Goal: Transaction & Acquisition: Purchase product/service

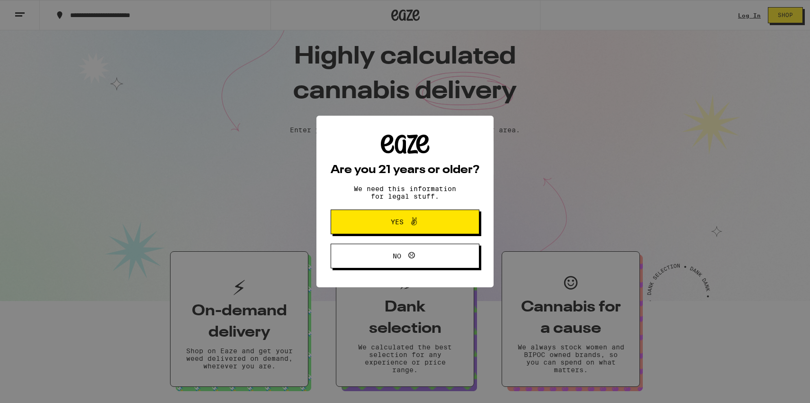
click at [431, 225] on span "Yes" at bounding box center [405, 222] width 72 height 12
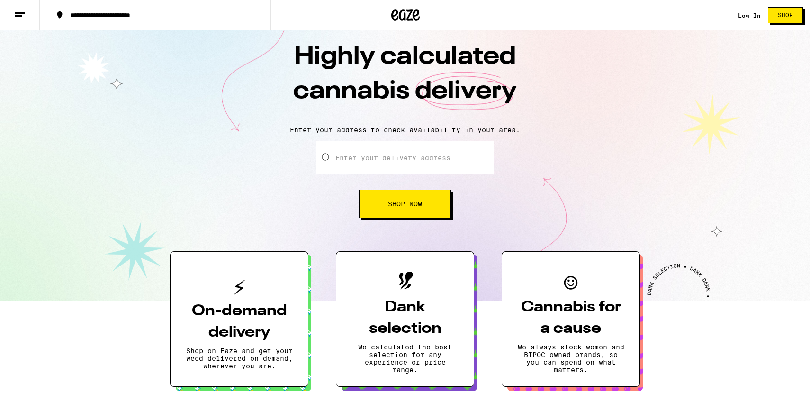
click at [385, 161] on input "Enter your delivery address" at bounding box center [405, 157] width 178 height 33
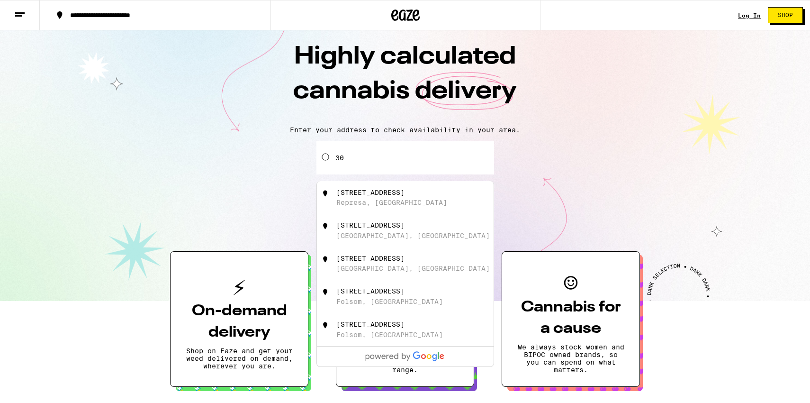
type input "3"
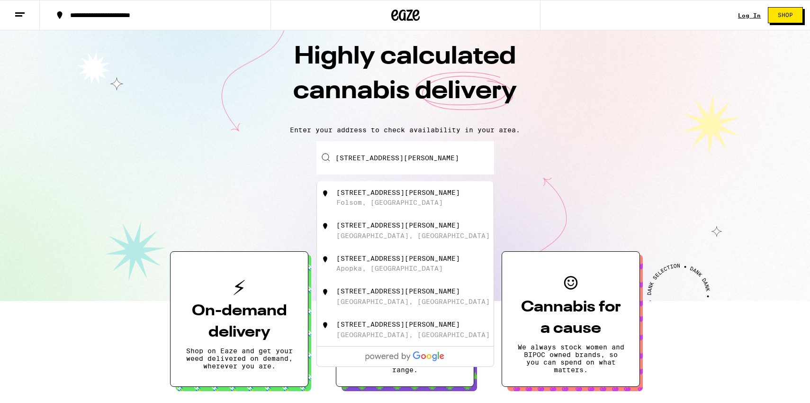
click at [408, 195] on div "[STREET_ADDRESS][PERSON_NAME]" at bounding box center [398, 193] width 124 height 8
type input "[STREET_ADDRESS][PERSON_NAME]"
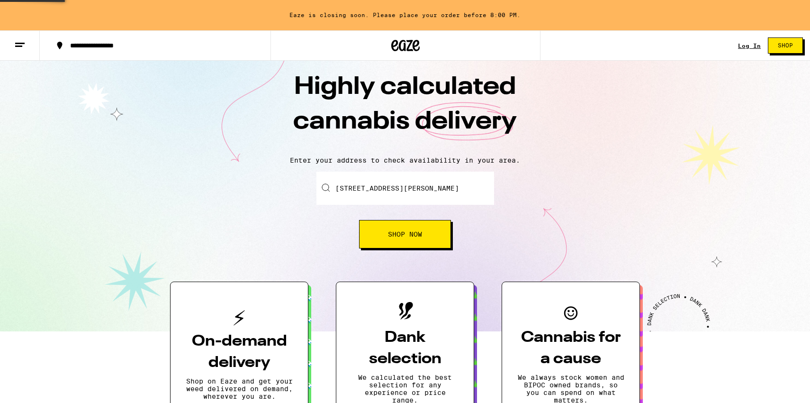
scroll to position [42, 0]
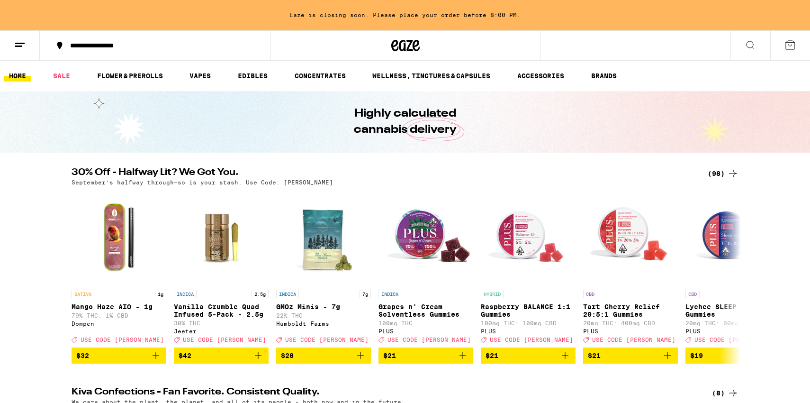
scroll to position [9, 0]
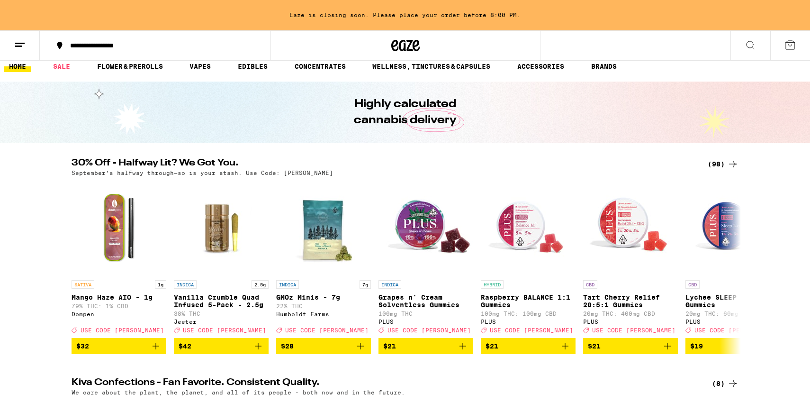
click at [723, 161] on div "(98)" at bounding box center [723, 163] width 31 height 11
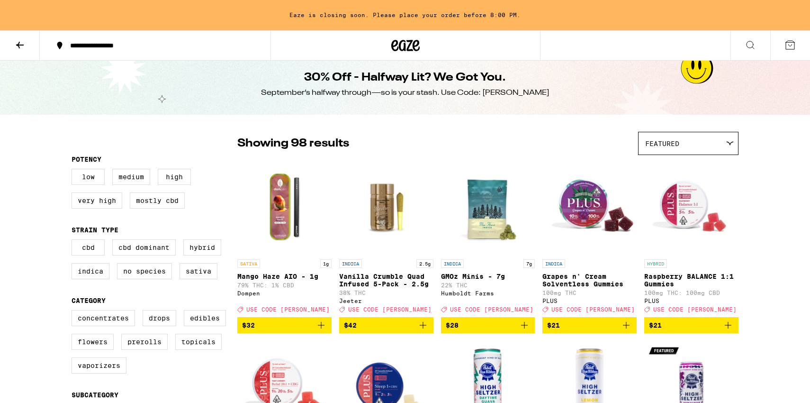
scroll to position [9, 0]
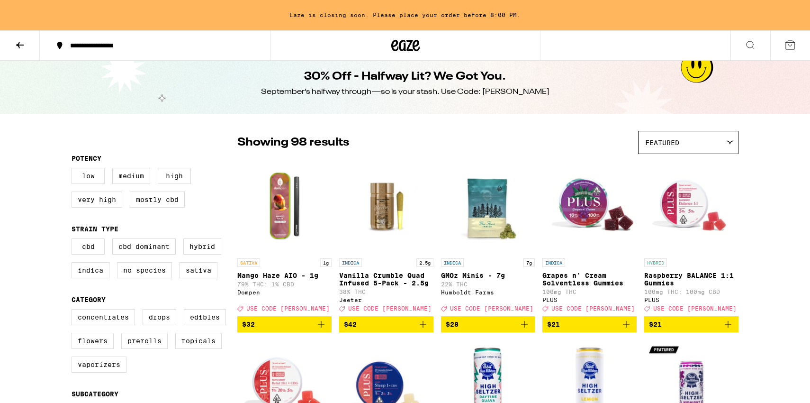
click at [699, 151] on div "Featured" at bounding box center [688, 142] width 99 height 22
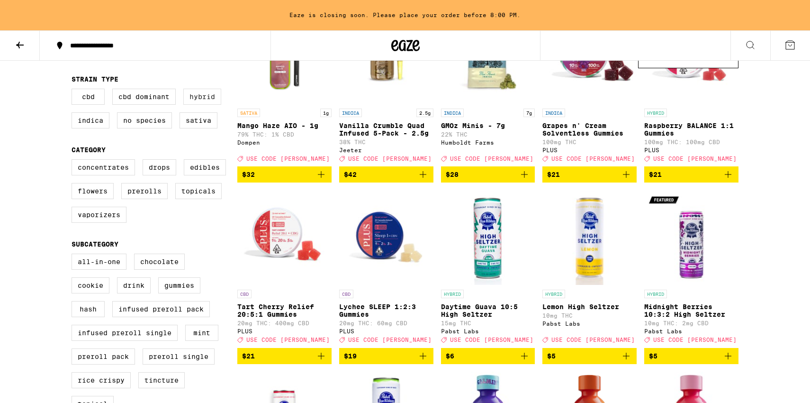
scroll to position [158, 0]
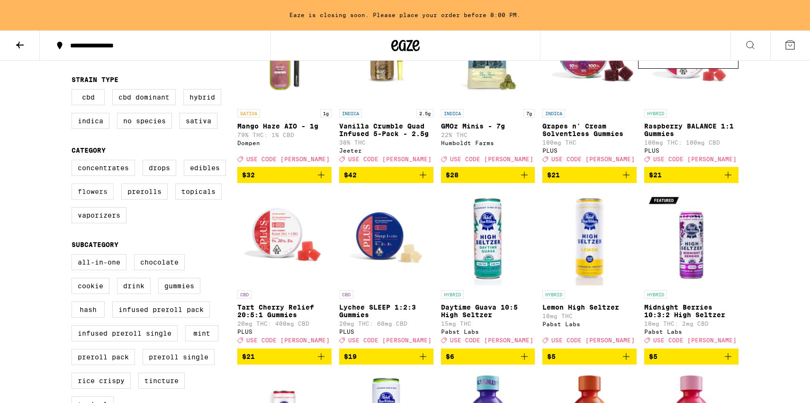
click at [95, 199] on label "Flowers" at bounding box center [93, 191] width 42 height 16
click at [74, 162] on input "Flowers" at bounding box center [73, 161] width 0 height 0
checkbox input "true"
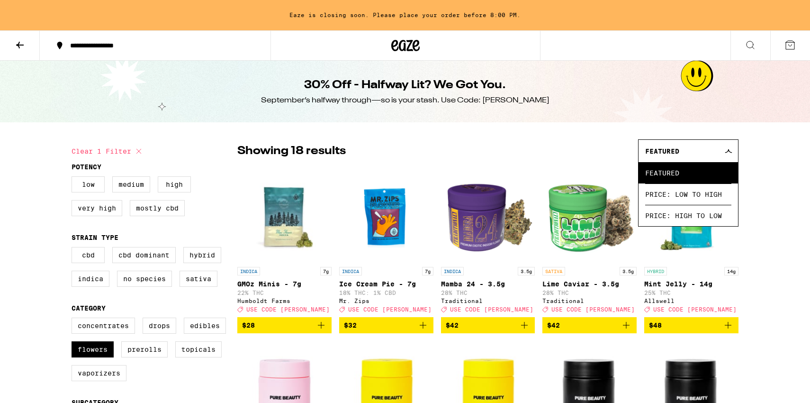
scroll to position [2, 0]
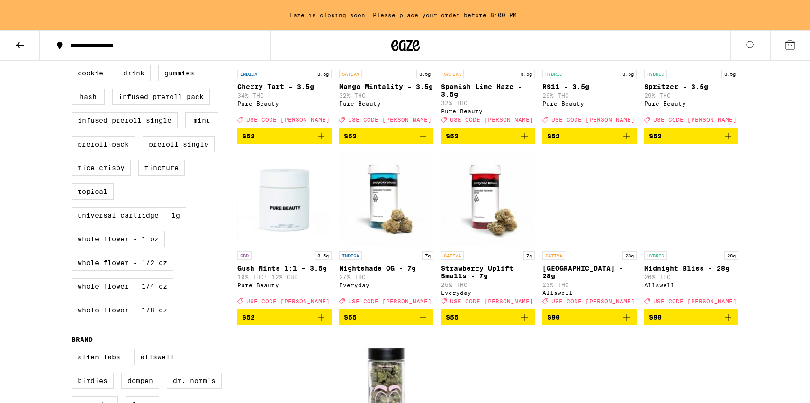
scroll to position [371, 0]
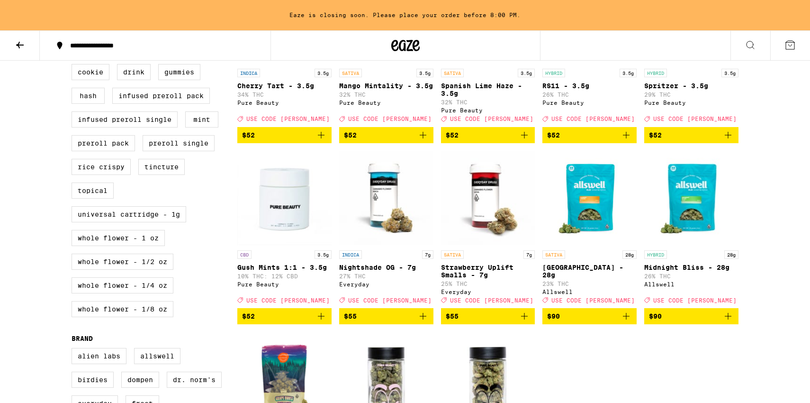
click at [698, 222] on img "Open page for Midnight Bliss - 28g from Allswell" at bounding box center [691, 198] width 94 height 95
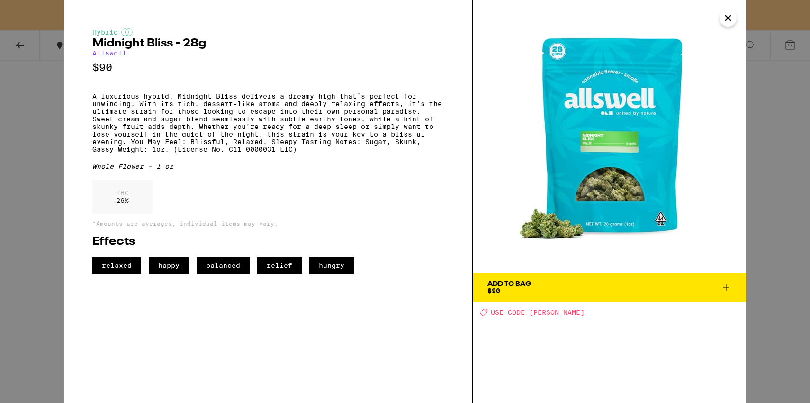
click at [645, 285] on span "Add To Bag $90" at bounding box center [610, 286] width 244 height 13
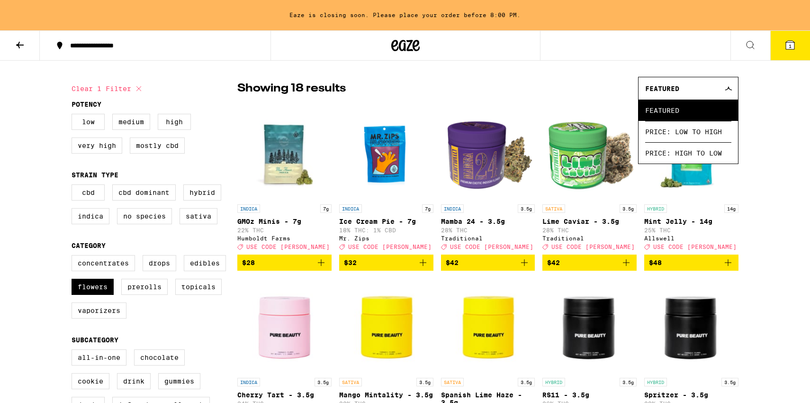
scroll to position [62, 0]
